Goal: Find contact information: Find contact information

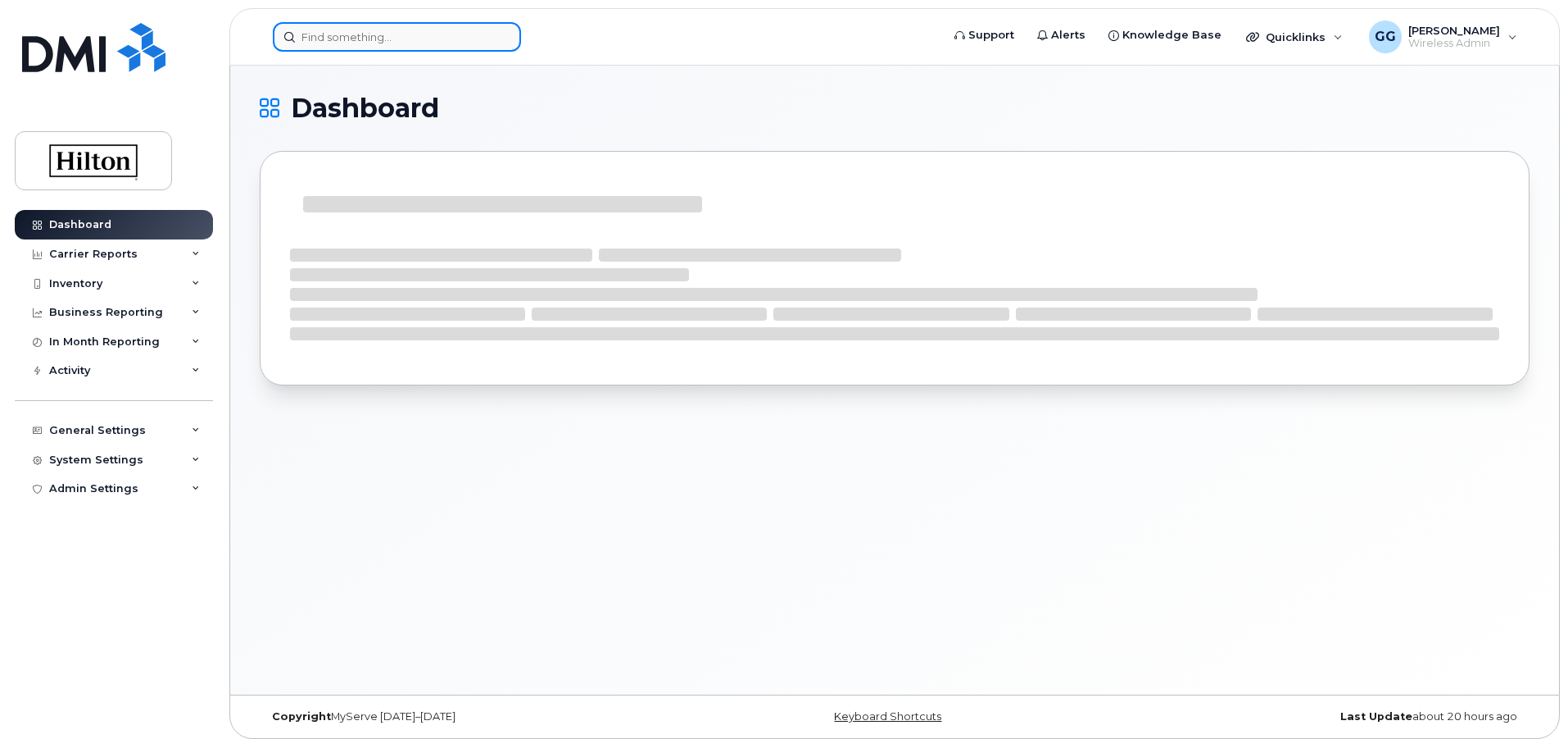
click at [330, 34] on input at bounding box center [397, 37] width 249 height 30
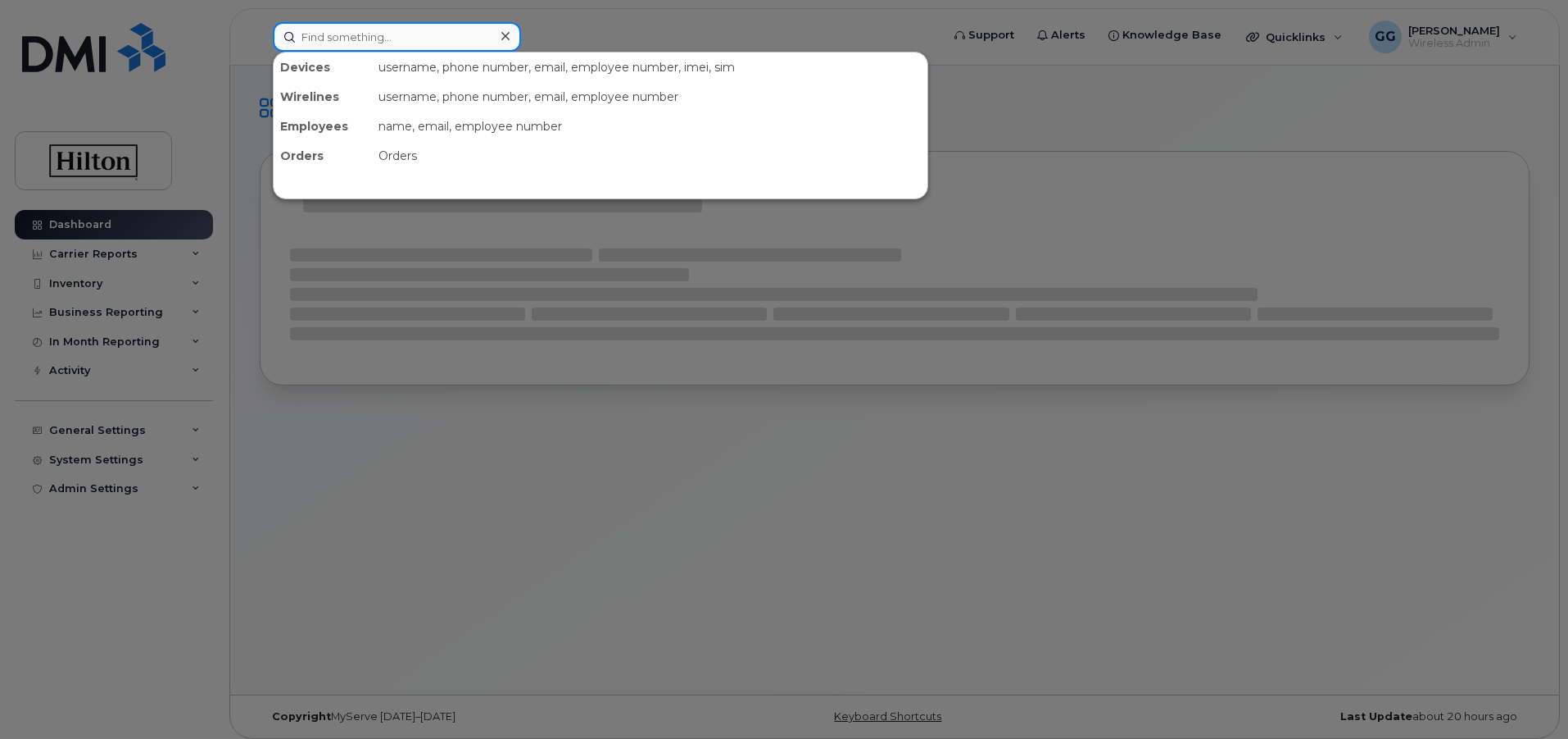
paste input "? 214-460-0464"
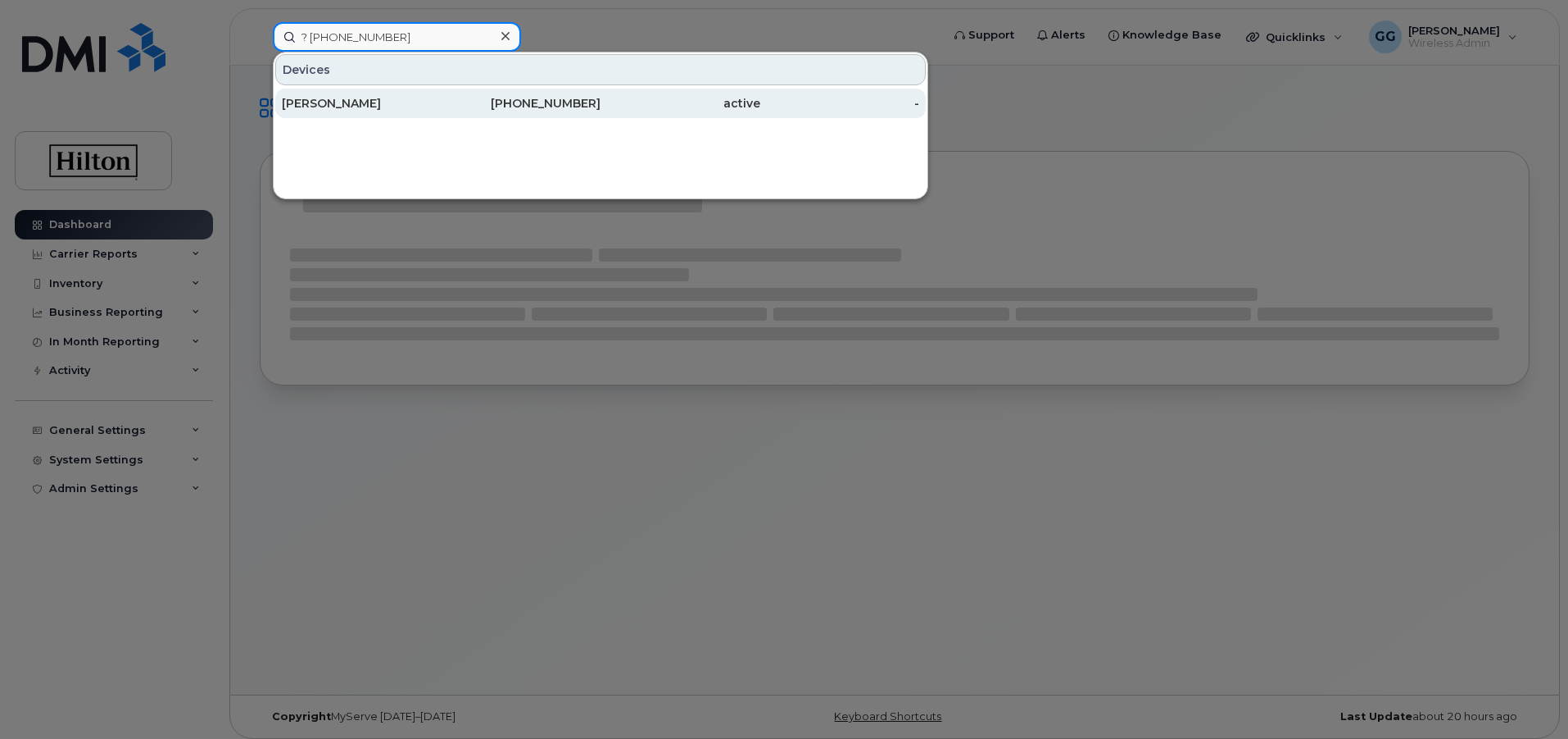
type input "? 214-460-0464"
click at [364, 105] on div "[PERSON_NAME]" at bounding box center [361, 104] width 159 height 16
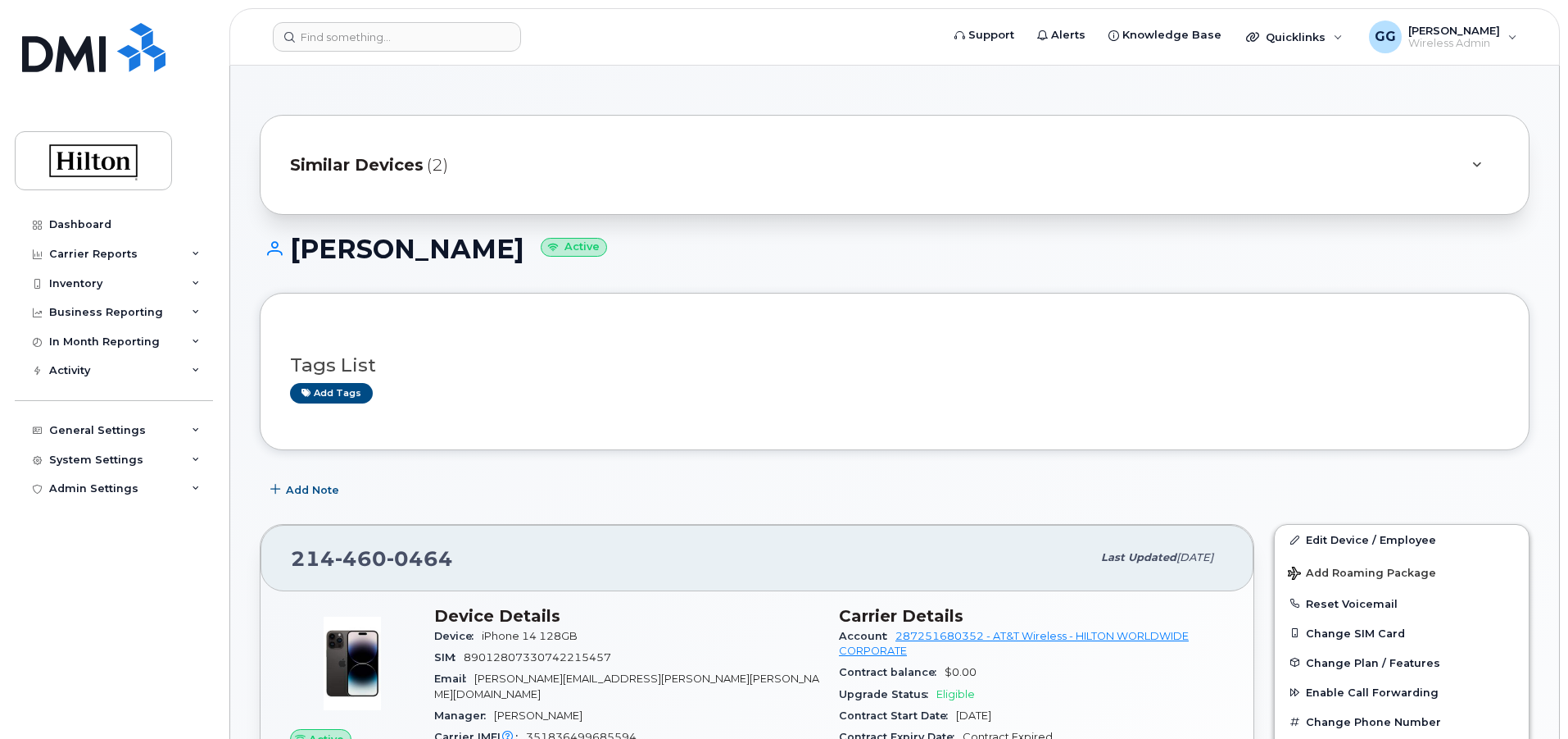
click at [485, 545] on div "[PHONE_NUMBER]" at bounding box center [691, 557] width 801 height 34
drag, startPoint x: 483, startPoint y: 558, endPoint x: 287, endPoint y: 579, distance: 197.1
click at [287, 579] on div "[PHONE_NUMBER] Last updated [DATE]" at bounding box center [757, 557] width 993 height 66
copy span "[PHONE_NUMBER]"
